Goal: Find specific page/section: Find specific page/section

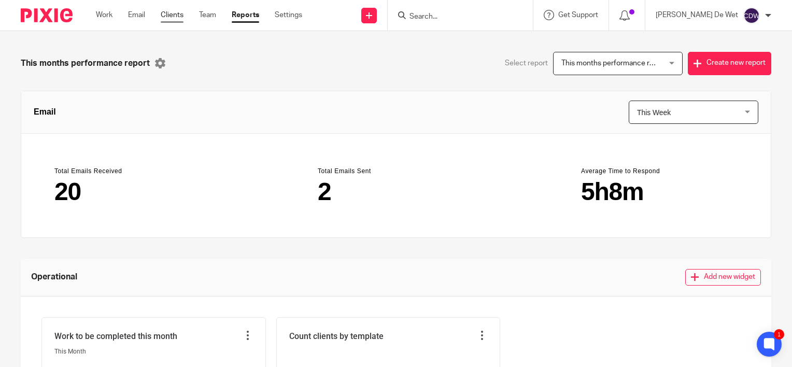
drag, startPoint x: 172, startPoint y: 18, endPoint x: 176, endPoint y: 22, distance: 6.2
click at [172, 18] on link "Clients" at bounding box center [172, 15] width 23 height 10
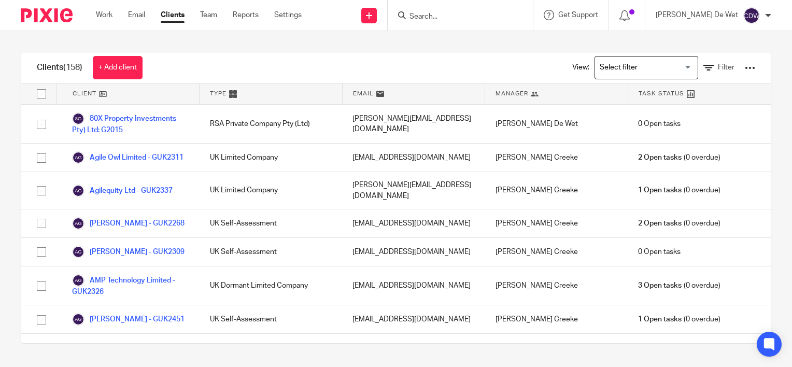
click at [477, 19] on input "Search" at bounding box center [455, 16] width 93 height 9
type input "x"
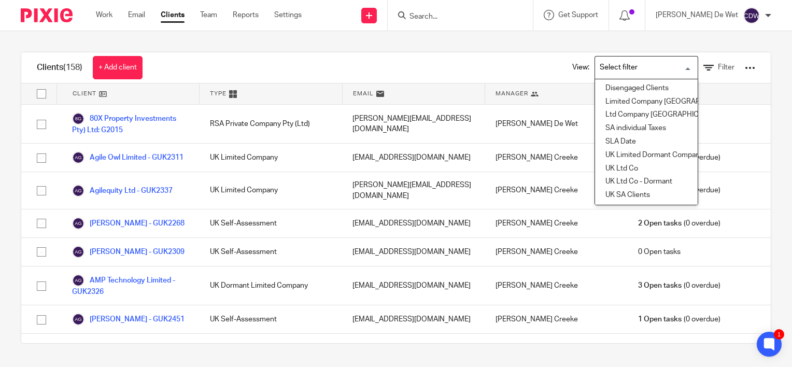
click at [657, 68] on input "Search for option" at bounding box center [644, 68] width 96 height 18
click at [614, 65] on input "Search for option" at bounding box center [644, 68] width 96 height 18
click at [745, 69] on div at bounding box center [750, 68] width 10 height 10
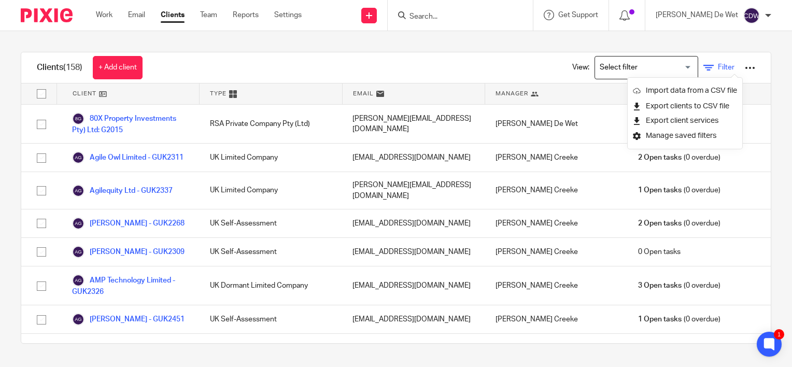
click at [704, 66] on link "Filter" at bounding box center [719, 67] width 31 height 11
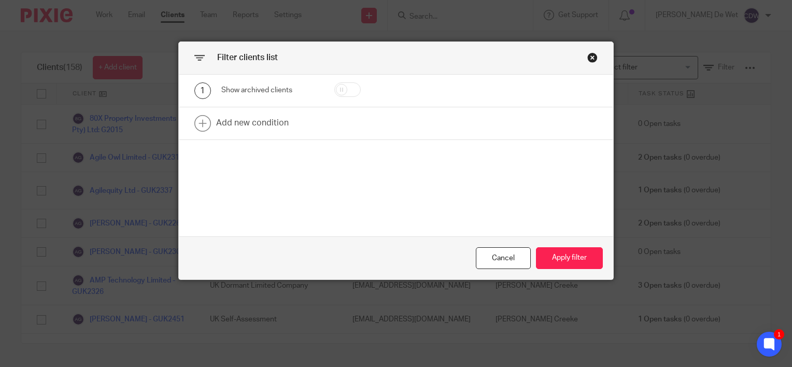
click at [350, 90] on input "checkbox" at bounding box center [347, 89] width 26 height 15
checkbox input "true"
click at [555, 261] on button "Apply filter" at bounding box center [569, 258] width 67 height 22
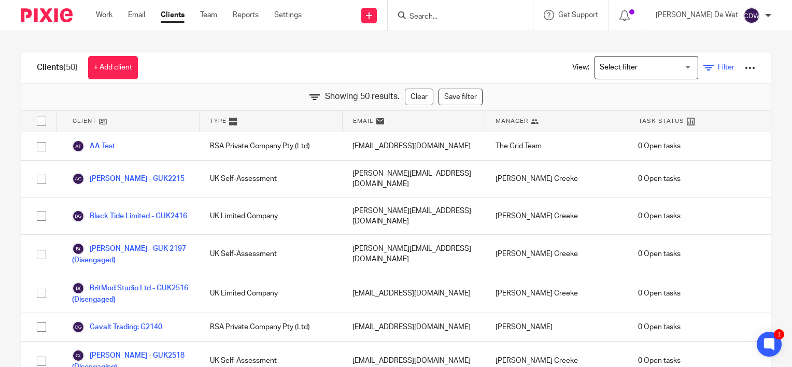
click at [718, 68] on span "Filter" at bounding box center [726, 67] width 17 height 7
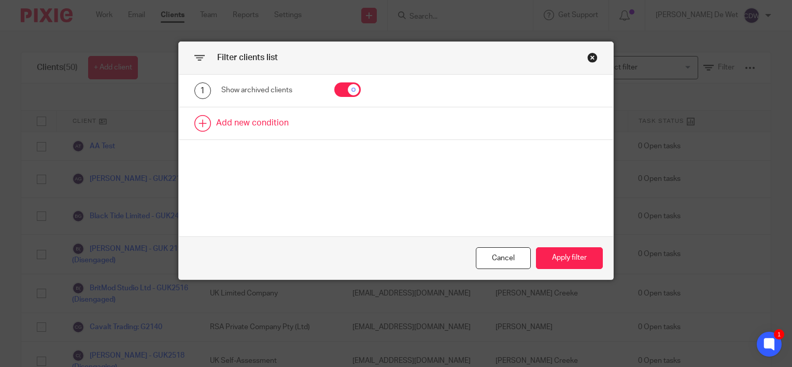
click at [254, 122] on link at bounding box center [396, 123] width 434 height 32
click at [305, 127] on div "Field" at bounding box center [269, 126] width 97 height 23
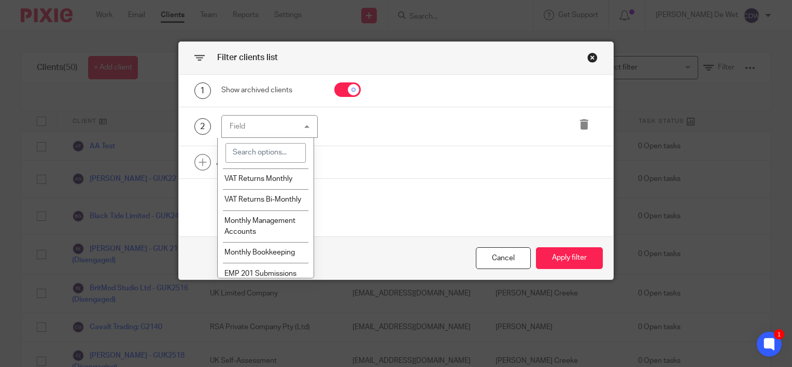
scroll to position [494, 0]
click at [273, 152] on input "search" at bounding box center [266, 153] width 80 height 20
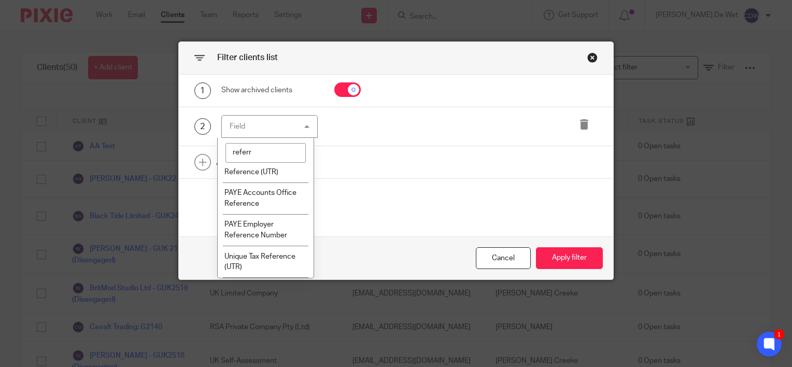
scroll to position [0, 0]
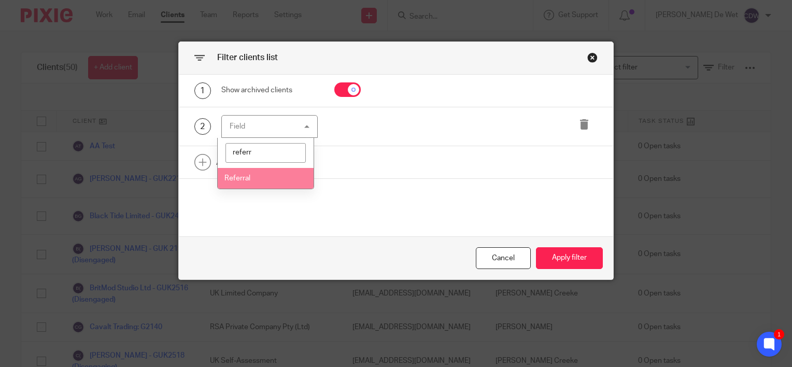
type input "referr"
click at [266, 184] on li "Referral" at bounding box center [266, 178] width 96 height 21
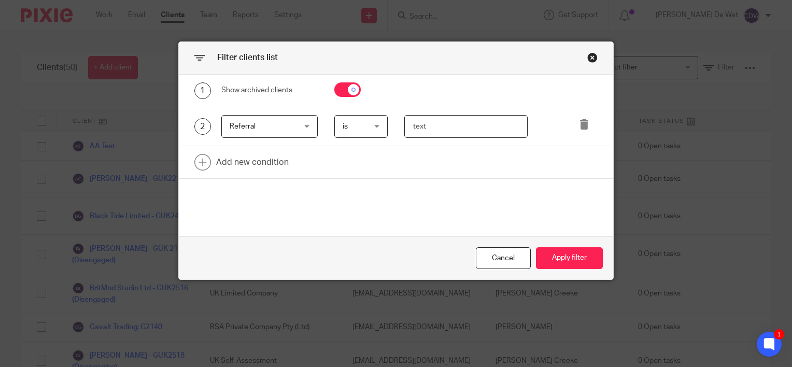
click at [448, 129] on input "text" at bounding box center [466, 126] width 124 height 23
type input "[PERSON_NAME]"
click at [577, 256] on button "Apply filter" at bounding box center [569, 258] width 67 height 22
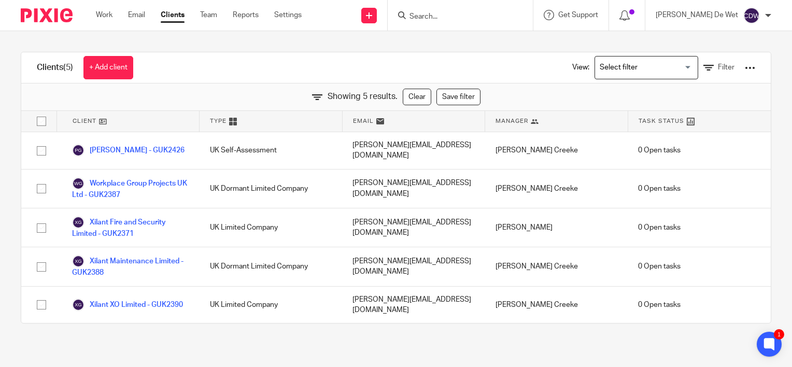
click at [174, 16] on link "Clients" at bounding box center [173, 15] width 24 height 10
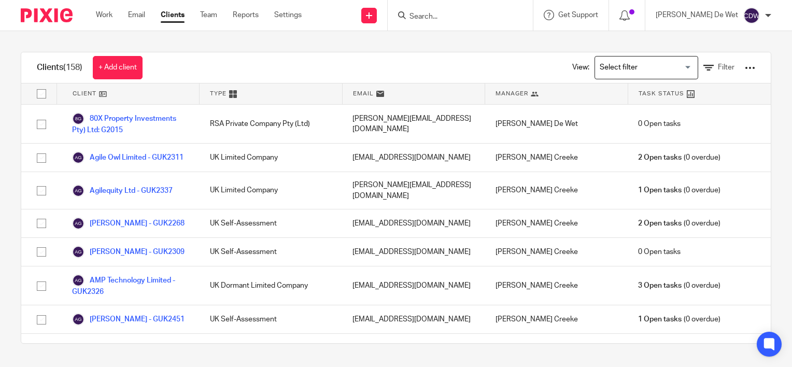
click at [460, 14] on input "Search" at bounding box center [455, 16] width 93 height 9
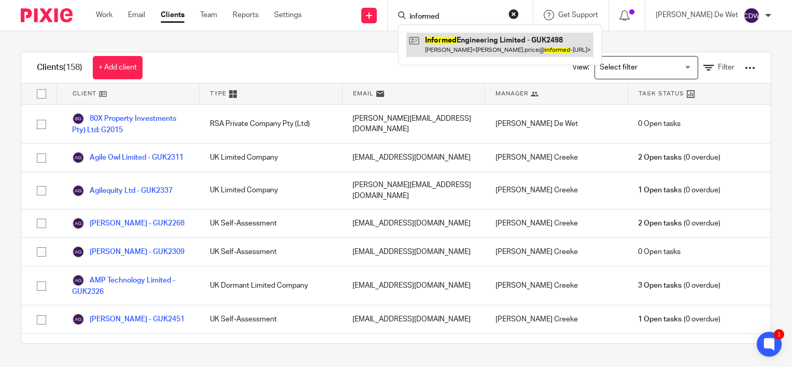
type input "informed"
click at [501, 51] on link at bounding box center [499, 45] width 187 height 24
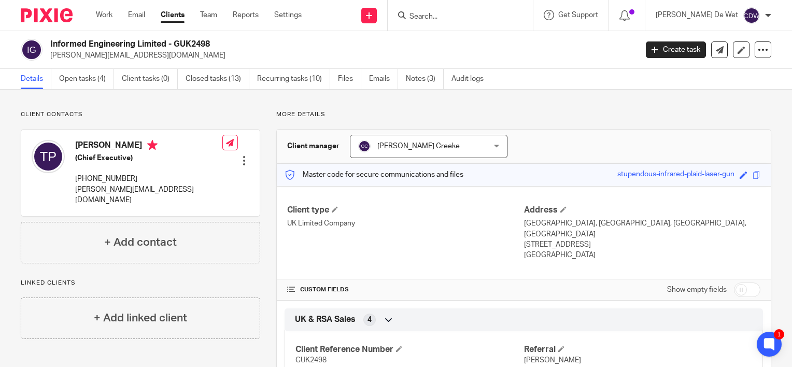
click at [177, 18] on link "Clients" at bounding box center [173, 15] width 24 height 10
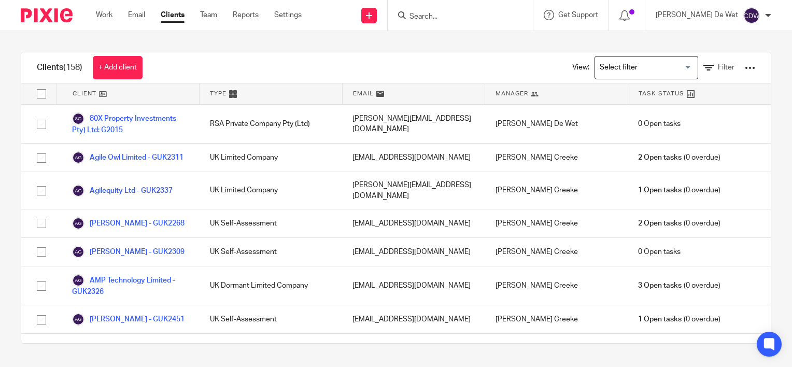
click at [745, 67] on div at bounding box center [750, 68] width 10 height 10
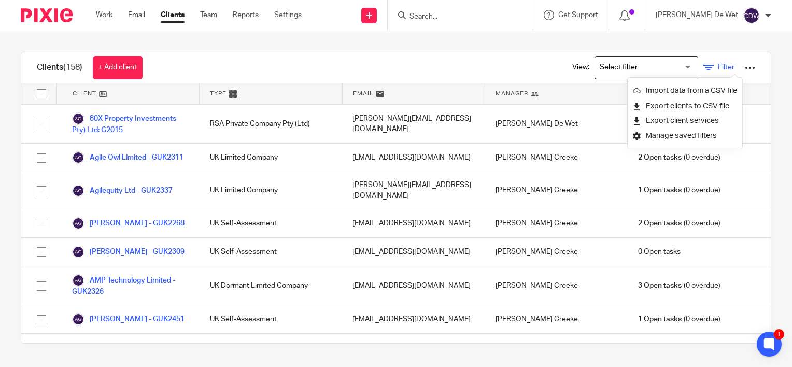
click at [718, 67] on span "Filter" at bounding box center [726, 67] width 17 height 7
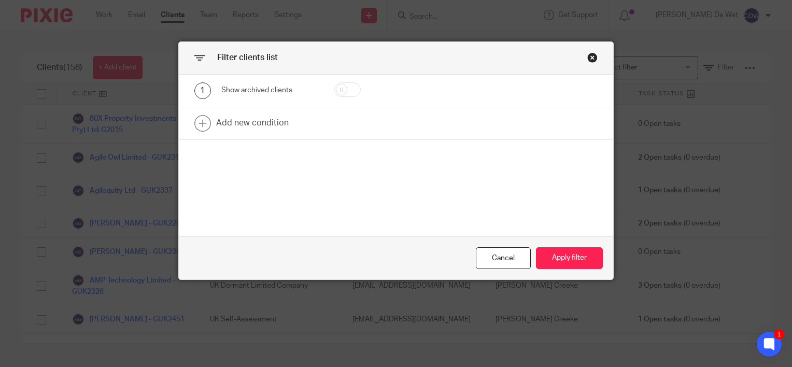
click at [348, 90] on input "checkbox" at bounding box center [347, 89] width 26 height 15
checkbox input "true"
click at [264, 124] on link at bounding box center [396, 123] width 434 height 32
click at [261, 161] on link at bounding box center [396, 162] width 434 height 32
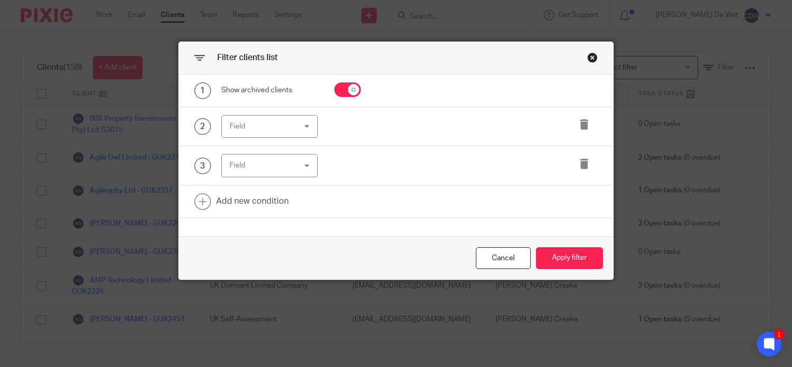
click at [304, 127] on div "Field" at bounding box center [269, 126] width 97 height 23
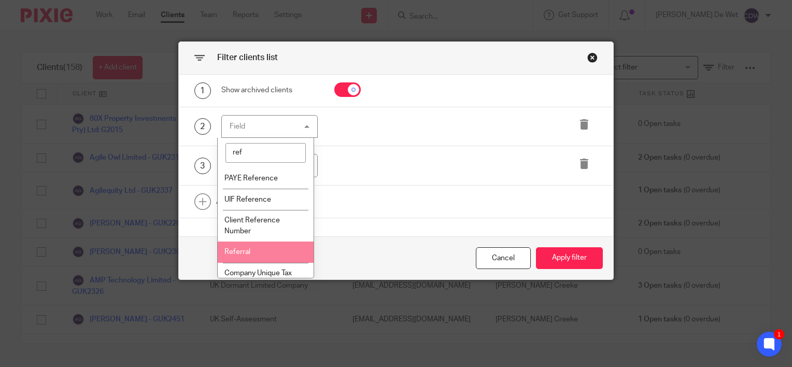
type input "ref"
click at [258, 257] on li "Referral" at bounding box center [266, 252] width 96 height 21
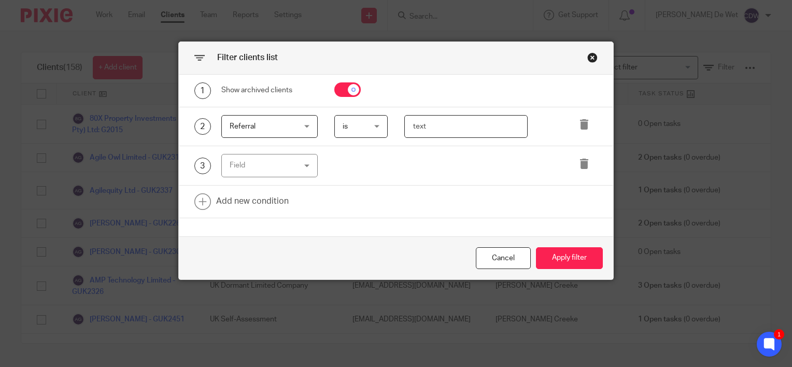
drag, startPoint x: 430, startPoint y: 127, endPoint x: 382, endPoint y: 120, distance: 48.7
click at [383, 120] on div "2 Referral Referral Name Email Client type Manager Open tasks Overdue tasks RSA…" at bounding box center [388, 126] width 420 height 23
type input "tom"
click at [566, 260] on button "Apply filter" at bounding box center [569, 258] width 67 height 22
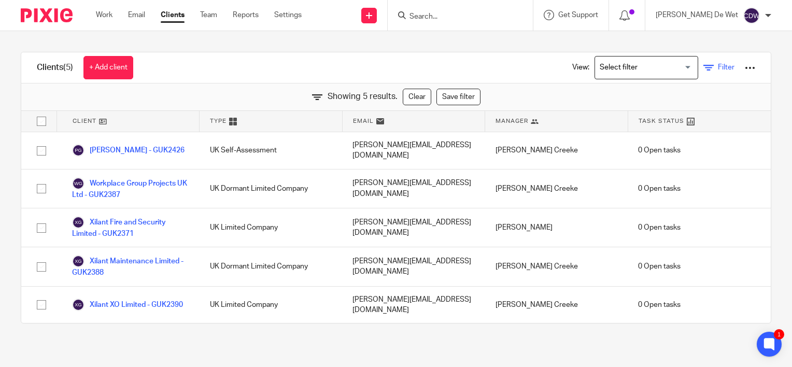
click at [718, 71] on span "Filter" at bounding box center [726, 67] width 17 height 7
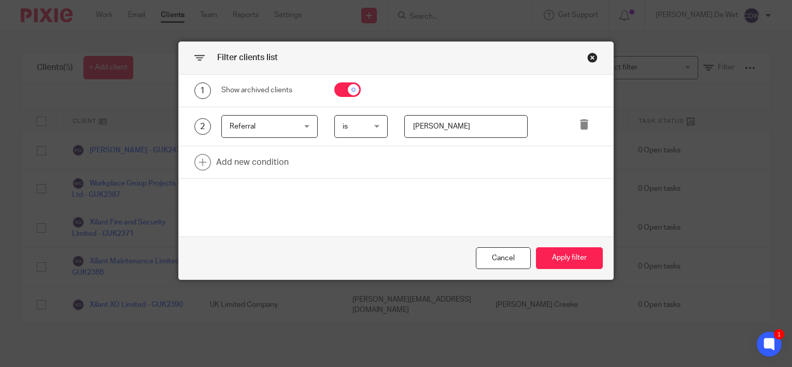
click at [342, 88] on input "checkbox" at bounding box center [347, 89] width 26 height 15
checkbox input "false"
click at [555, 262] on button "Apply filter" at bounding box center [569, 258] width 67 height 22
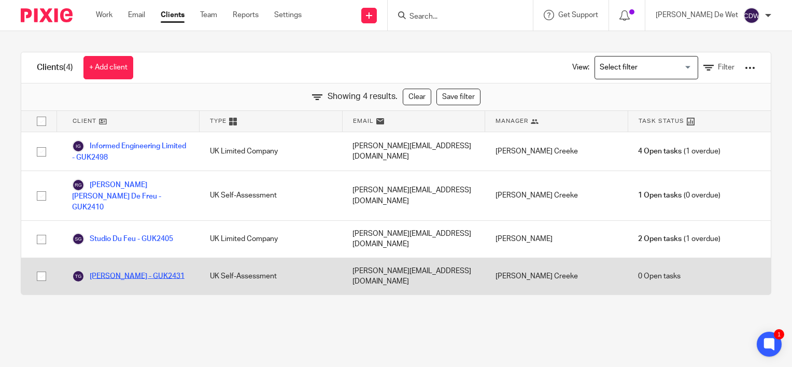
click at [155, 270] on link "[PERSON_NAME] - GUK2431" at bounding box center [128, 276] width 112 height 12
